Goal: Information Seeking & Learning: Learn about a topic

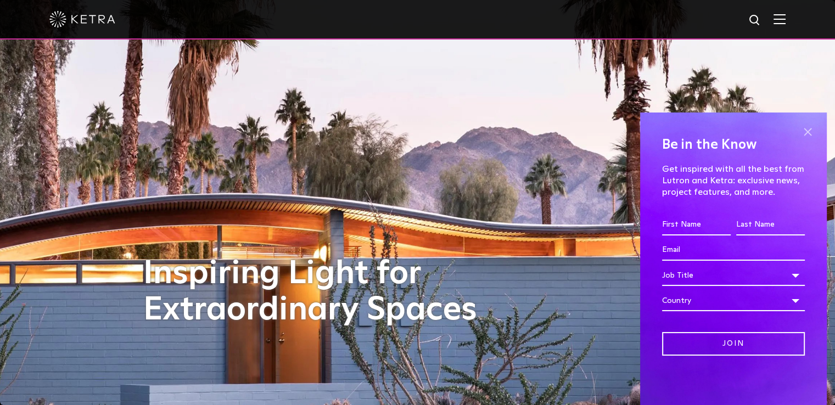
click at [808, 136] on span at bounding box center [807, 131] width 16 height 16
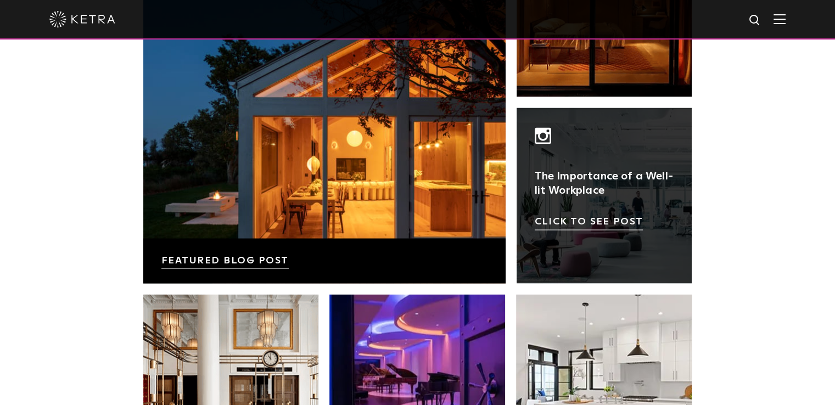
scroll to position [1976, 0]
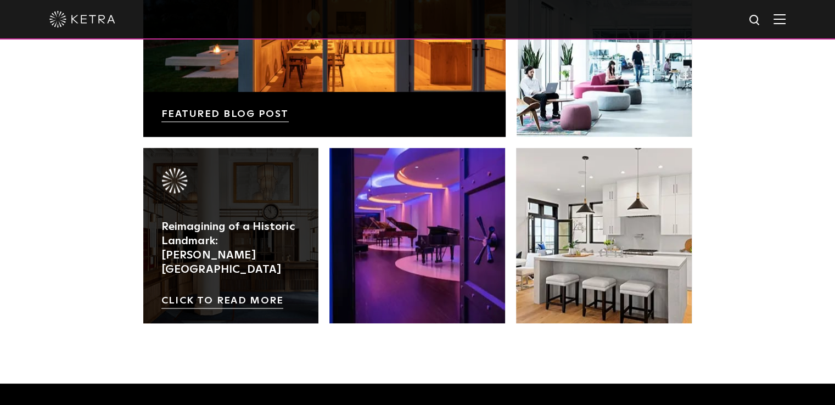
click at [266, 231] on link at bounding box center [231, 236] width 176 height 176
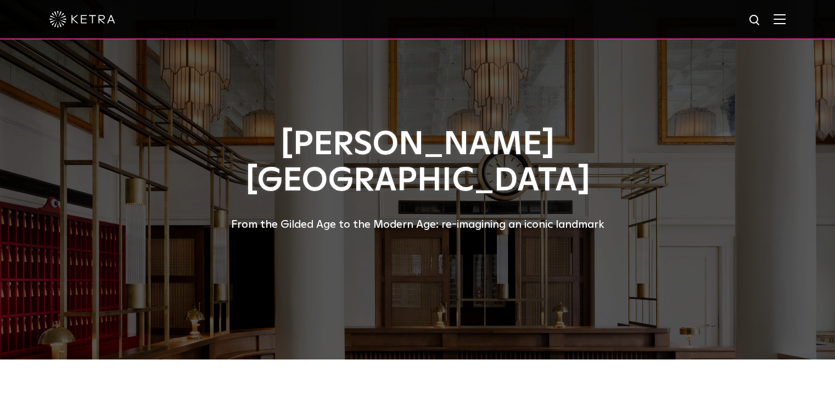
click at [410, 186] on div "Riggs Hotel From the Gilded Age to the Modern Age: re-imagining an iconic landm…" at bounding box center [417, 180] width 549 height 106
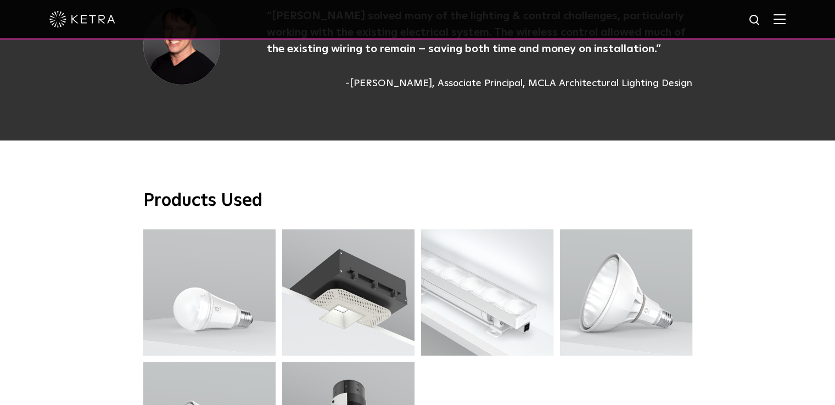
scroll to position [2854, 0]
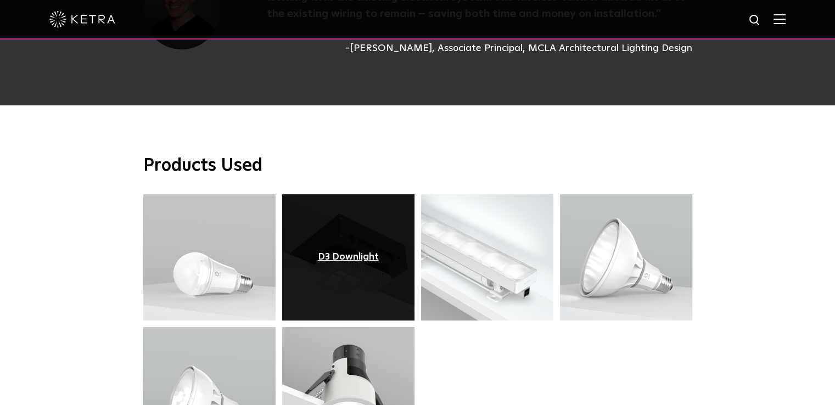
click at [373, 252] on div "D3 Downlight" at bounding box center [348, 257] width 61 height 11
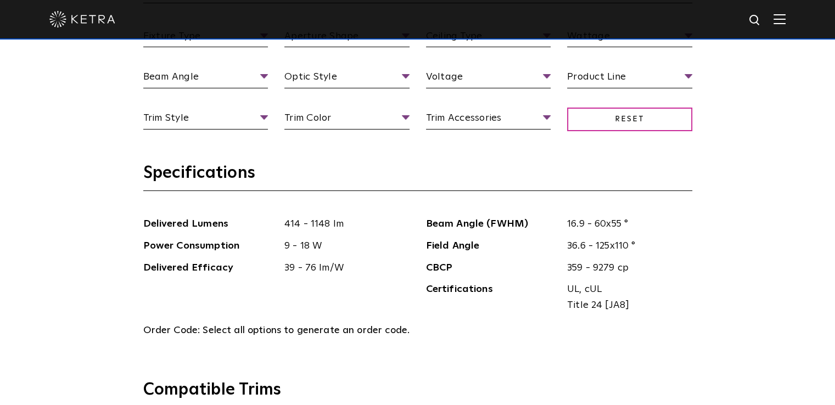
scroll to position [1098, 0]
